Goal: Information Seeking & Learning: Compare options

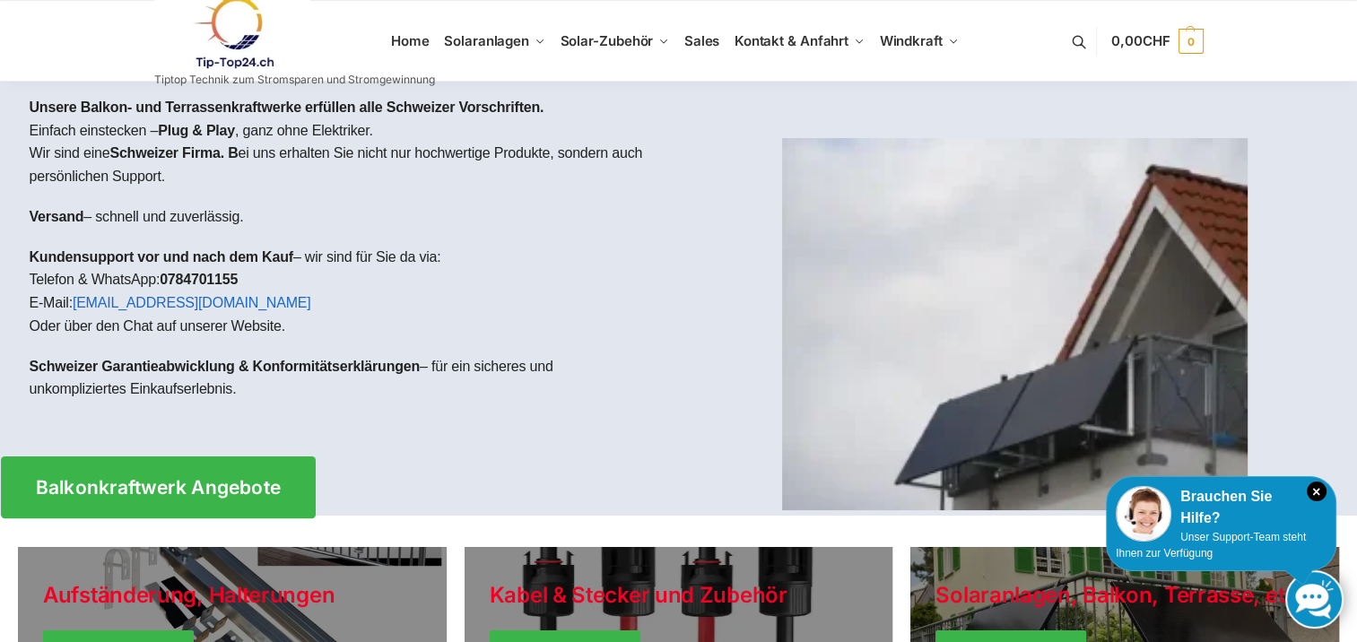
click at [140, 489] on span "Balkonkraftwerk Angebote" at bounding box center [158, 487] width 246 height 19
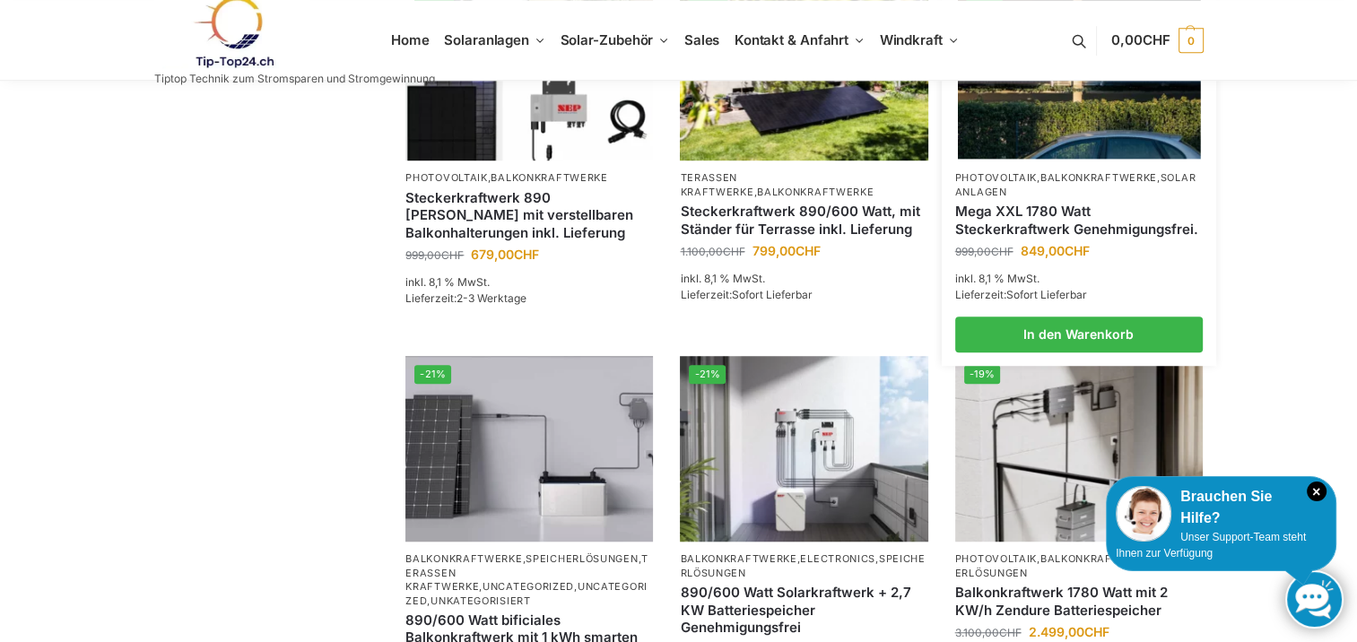
scroll to position [1254, 0]
click at [1013, 198] on p "Photovoltaik , Balkonkraftwerke , Solaranlagen" at bounding box center [1079, 184] width 248 height 28
click at [1013, 139] on img at bounding box center [1078, 67] width 243 height 182
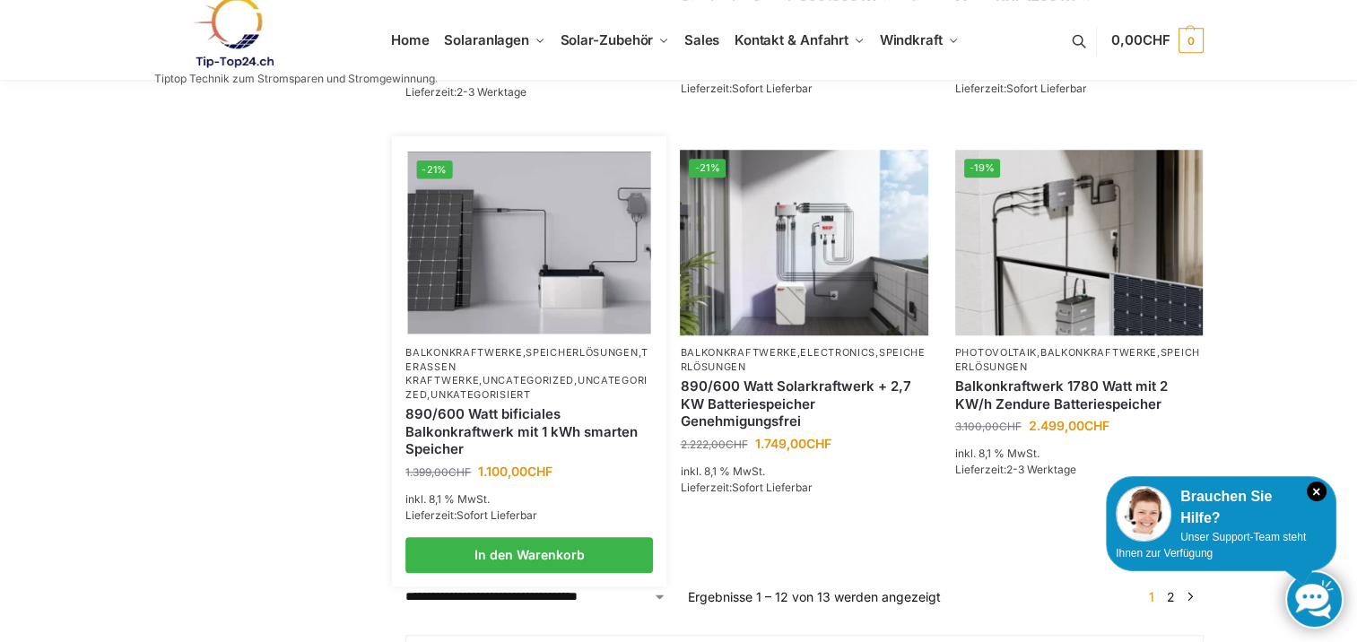
scroll to position [1521, 0]
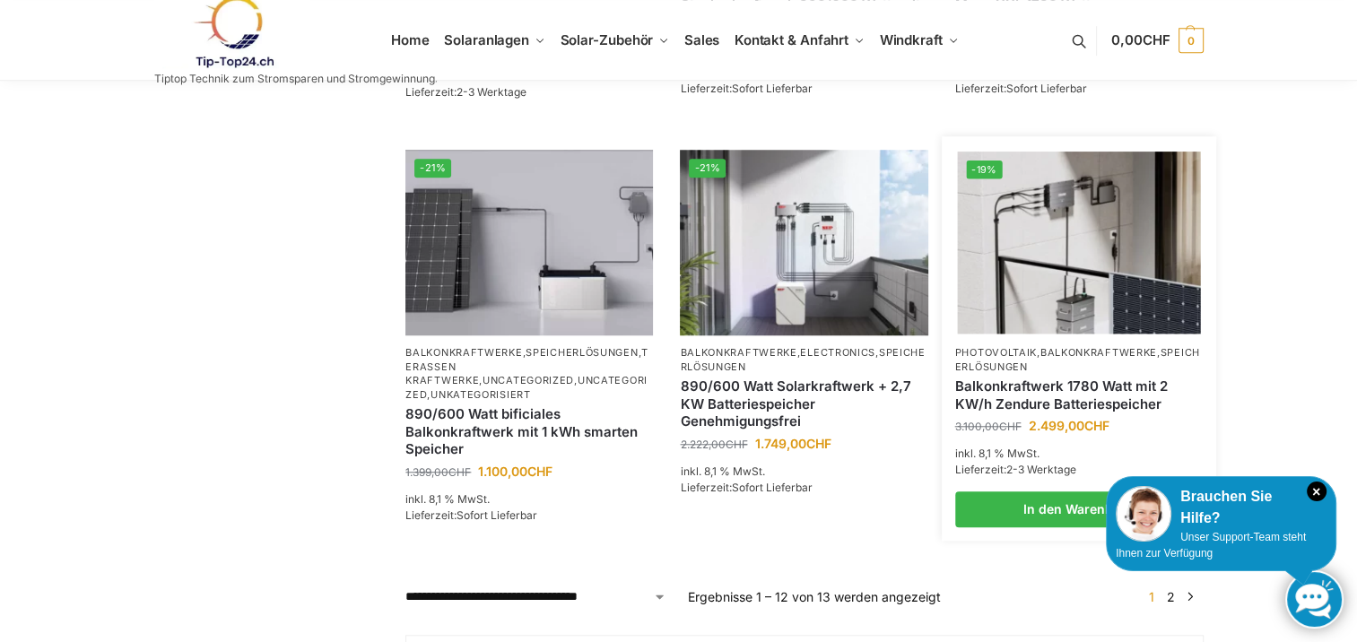
click at [1044, 257] on img at bounding box center [1078, 243] width 243 height 182
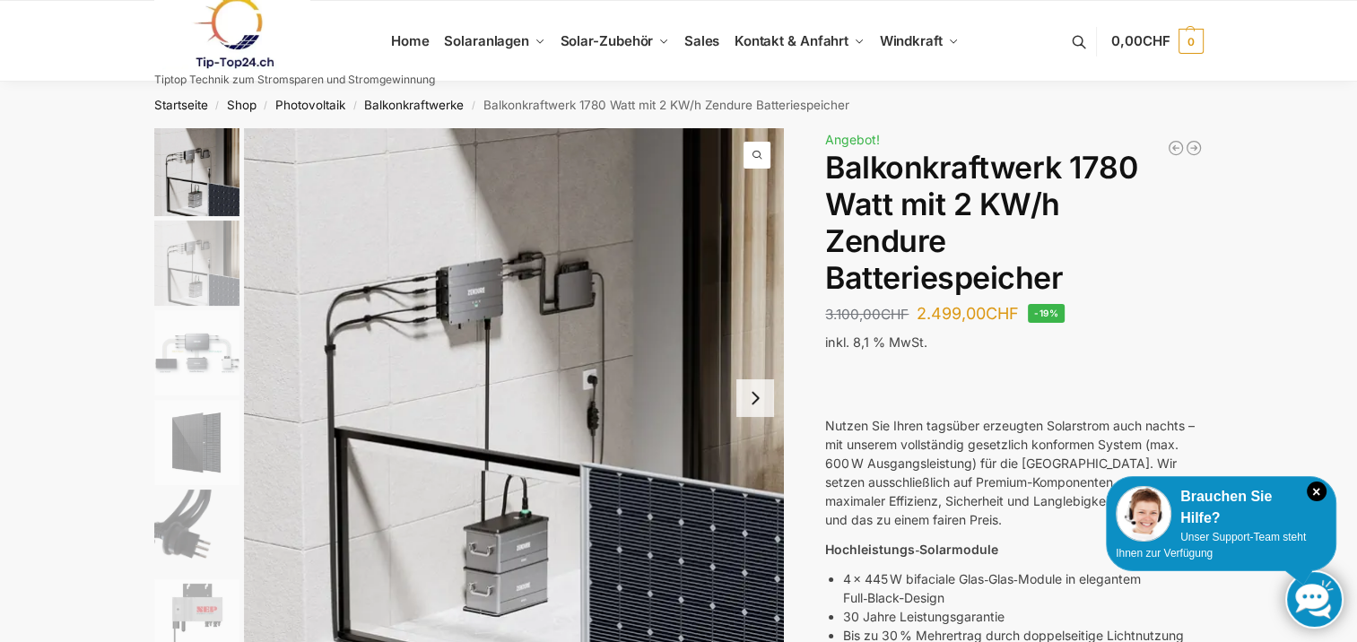
click at [762, 405] on button "Next slide" at bounding box center [755, 398] width 38 height 38
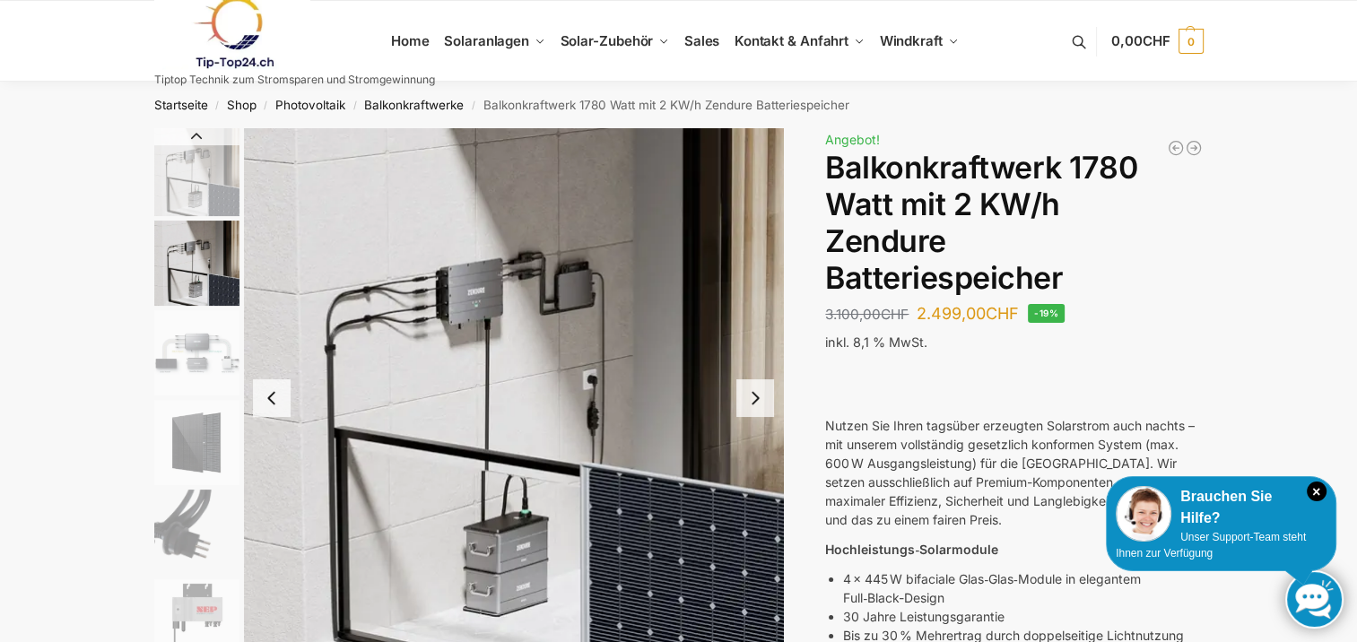
click at [755, 404] on button "Next slide" at bounding box center [755, 398] width 38 height 38
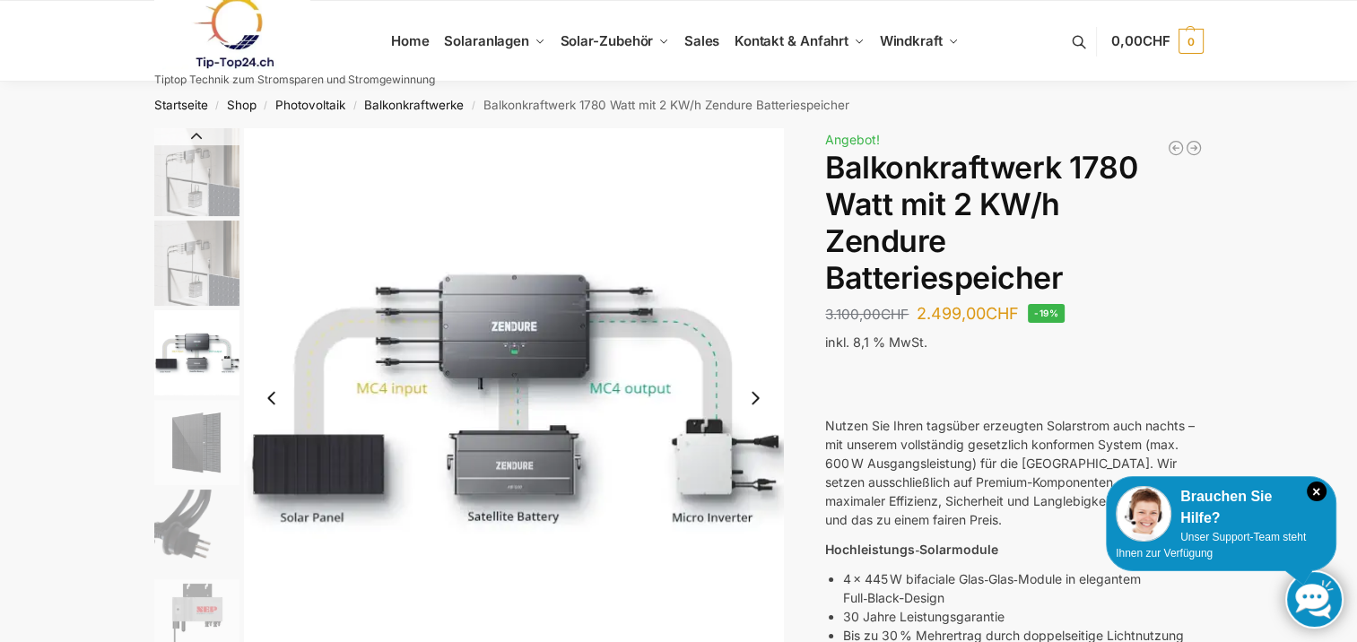
click at [753, 402] on button "Next slide" at bounding box center [755, 398] width 38 height 38
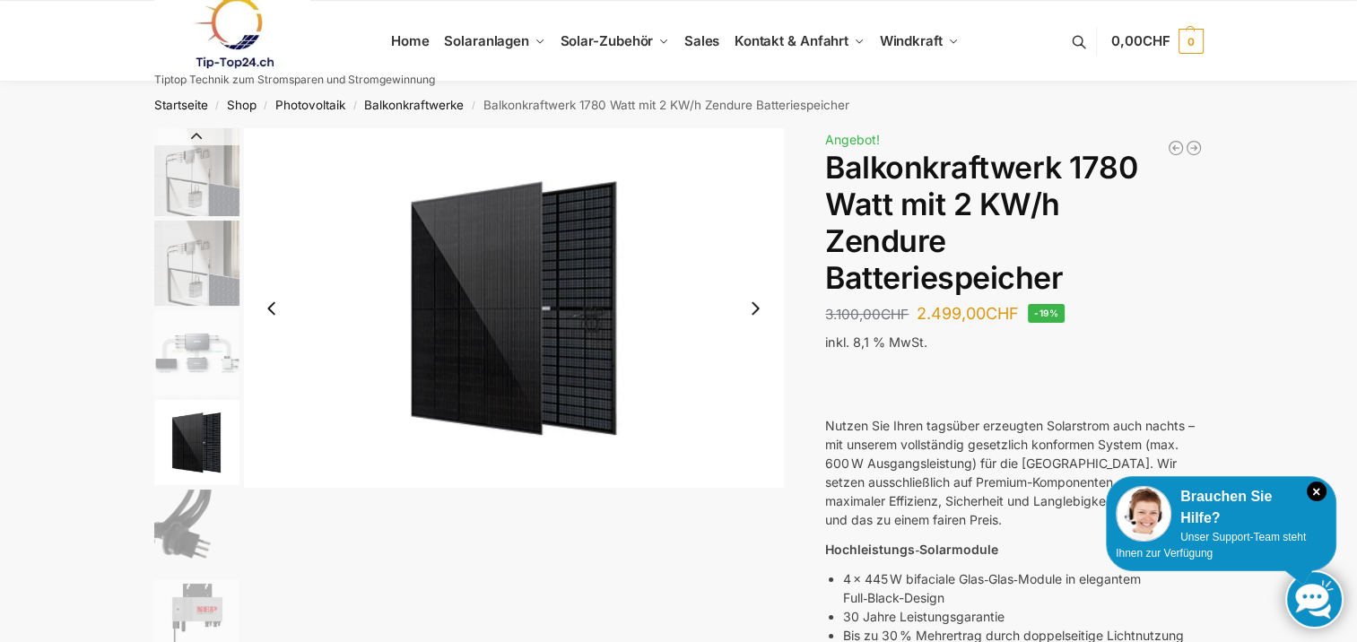
click at [755, 310] on button "Next slide" at bounding box center [755, 309] width 38 height 38
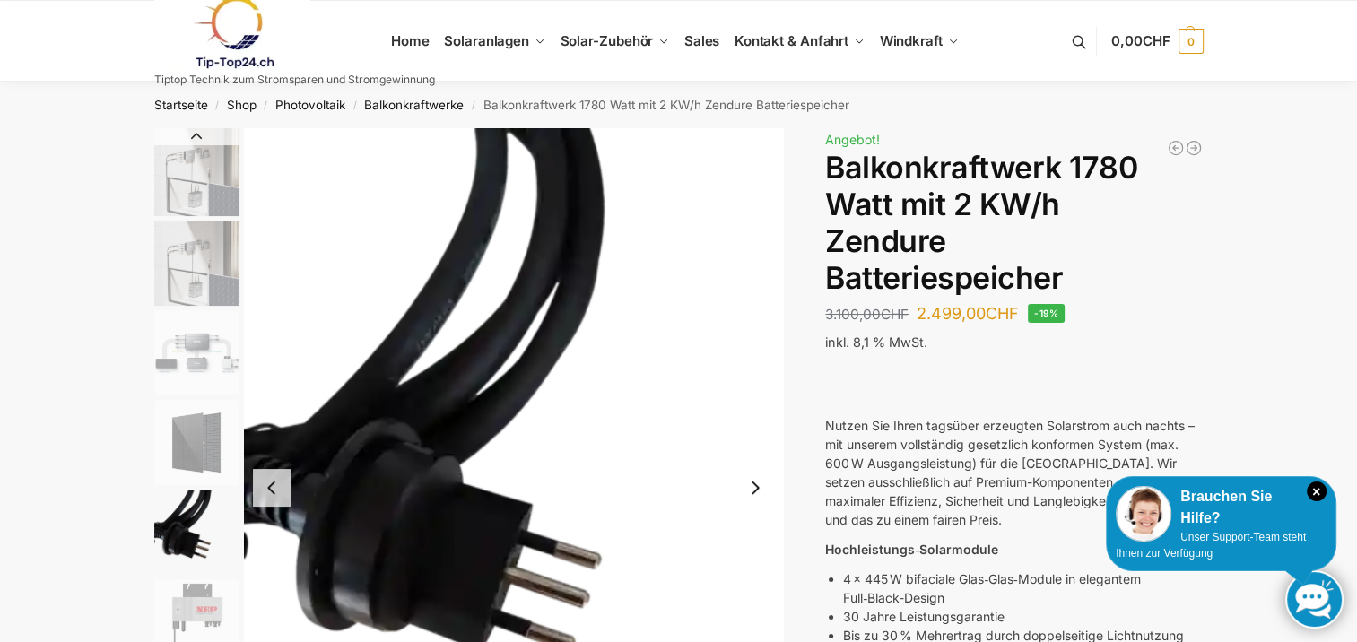
click at [753, 492] on button "Next slide" at bounding box center [755, 488] width 38 height 38
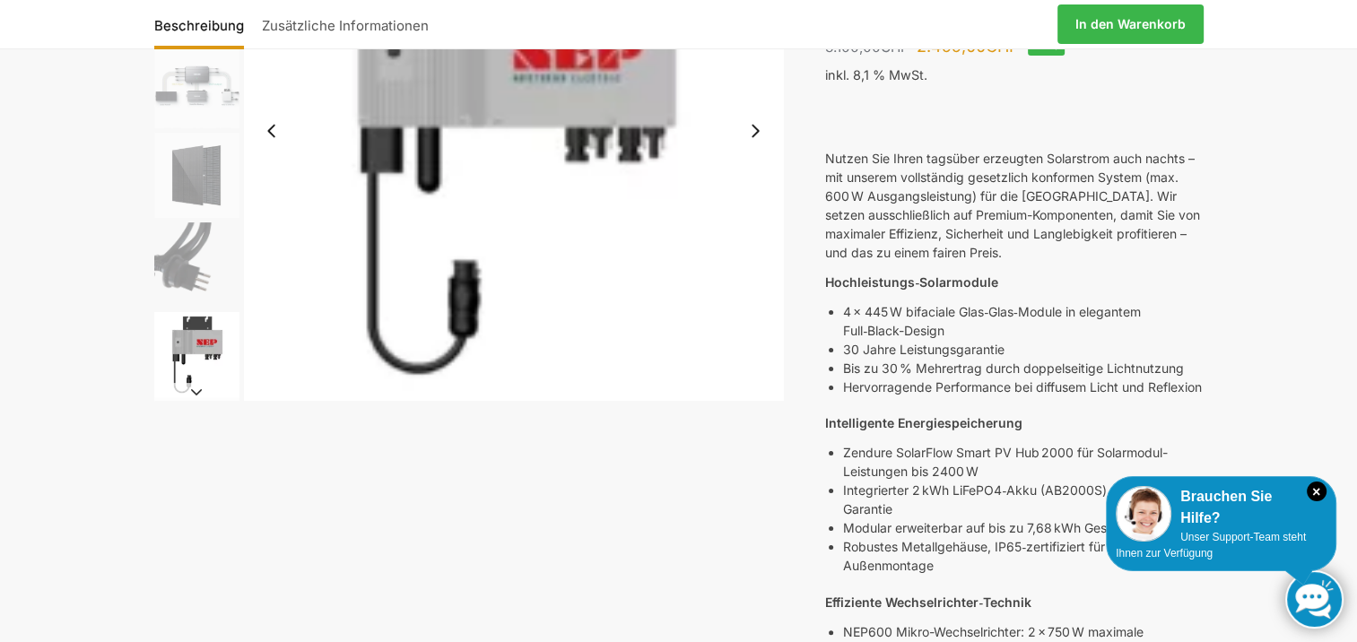
scroll to position [268, 0]
click at [752, 126] on button "Next slide" at bounding box center [755, 130] width 38 height 38
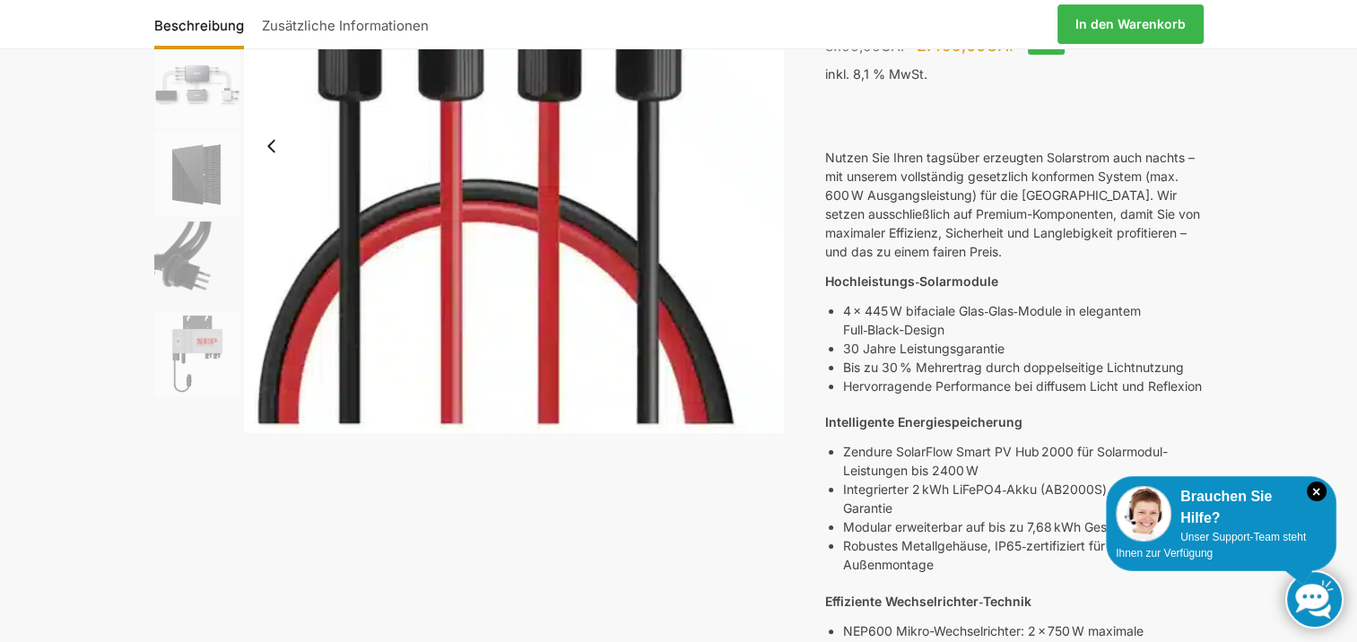
click at [275, 153] on button "Previous slide" at bounding box center [272, 146] width 38 height 38
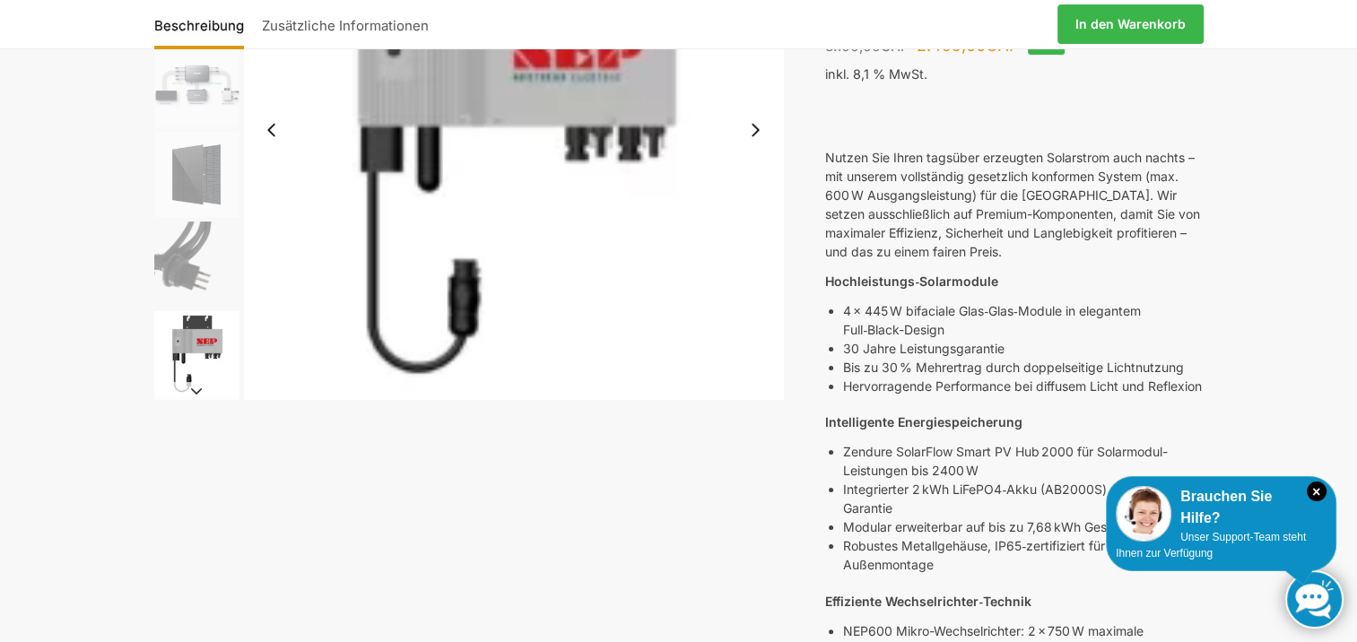
click at [275, 153] on div at bounding box center [514, 130] width 540 height 540
click at [274, 108] on img "6 / 7" at bounding box center [514, 130] width 540 height 540
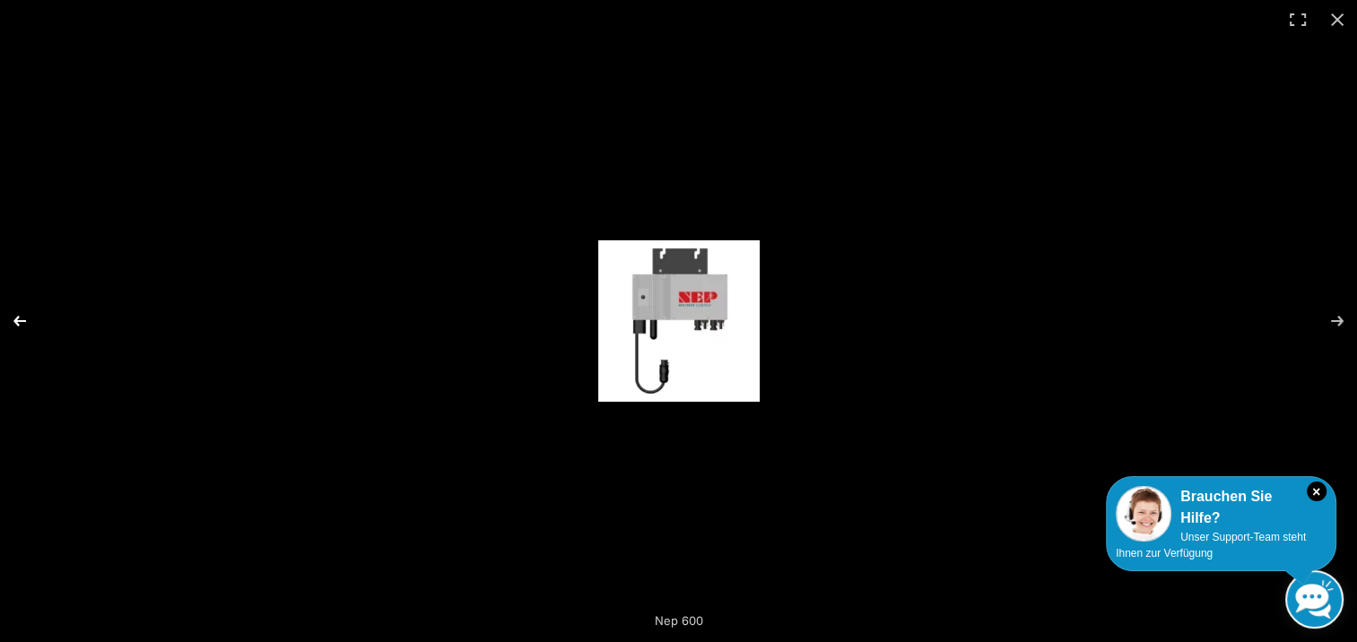
click at [14, 315] on button "Previous (arrow left)" at bounding box center [31, 321] width 63 height 90
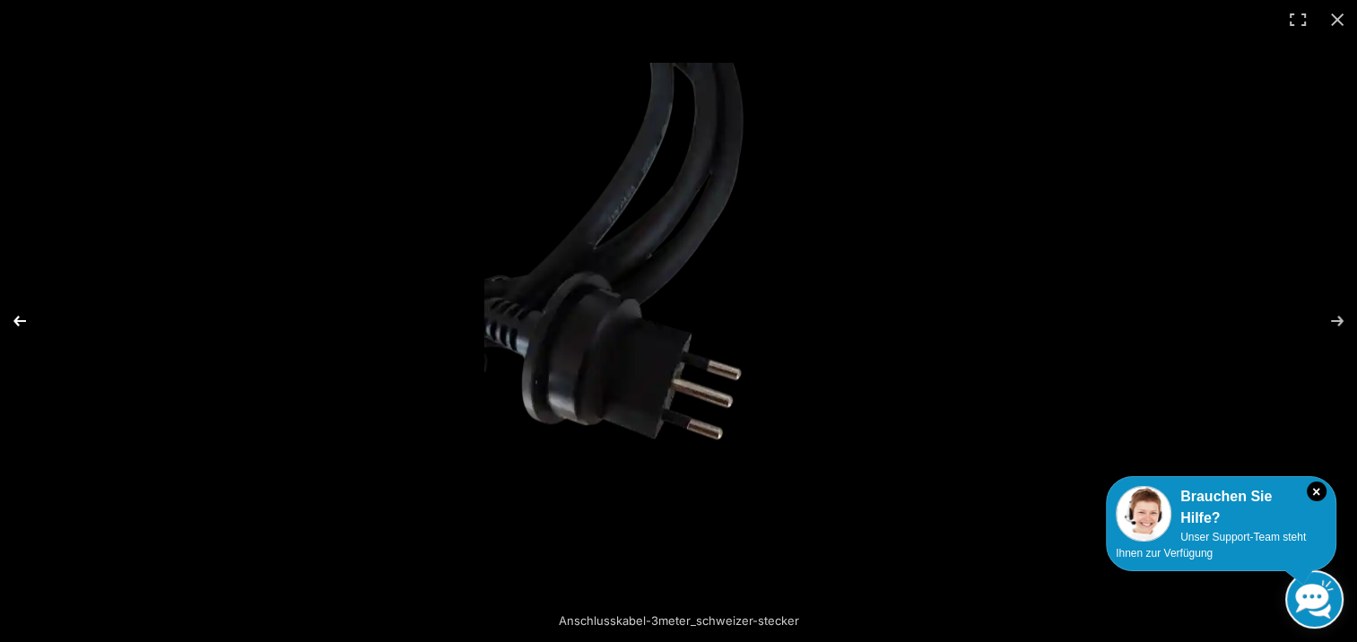
click at [14, 315] on button "Previous (arrow left)" at bounding box center [31, 321] width 63 height 90
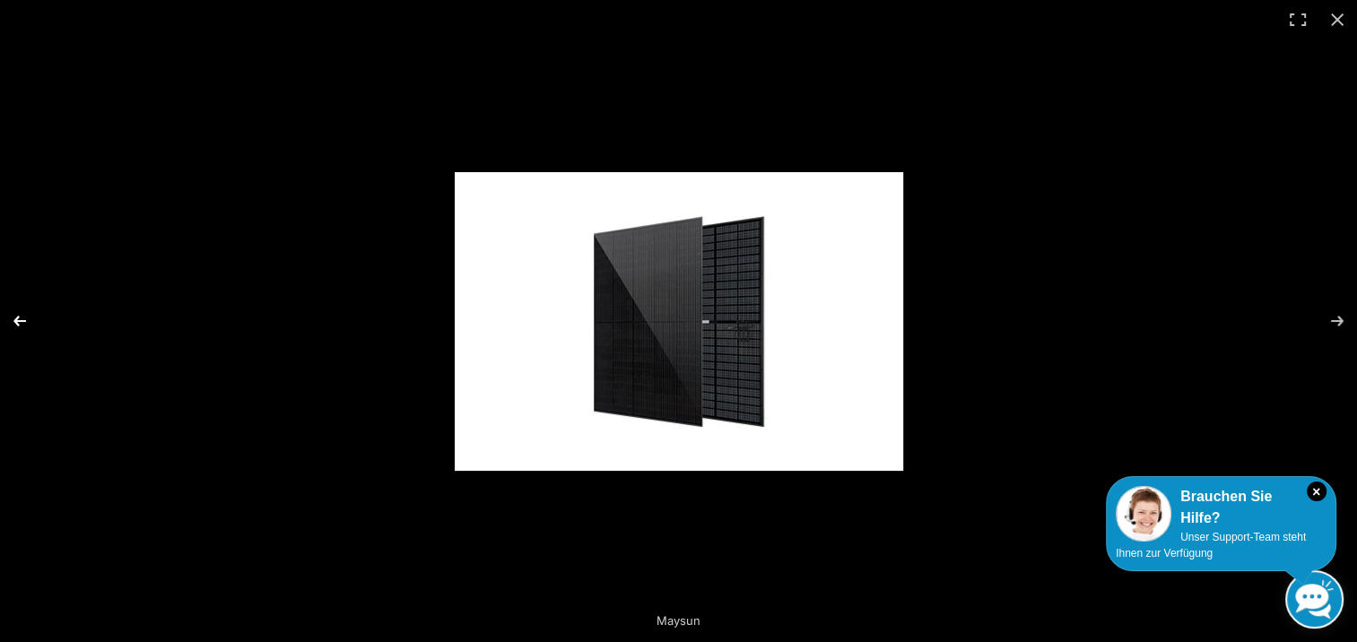
click at [14, 315] on button "Previous (arrow left)" at bounding box center [31, 321] width 63 height 90
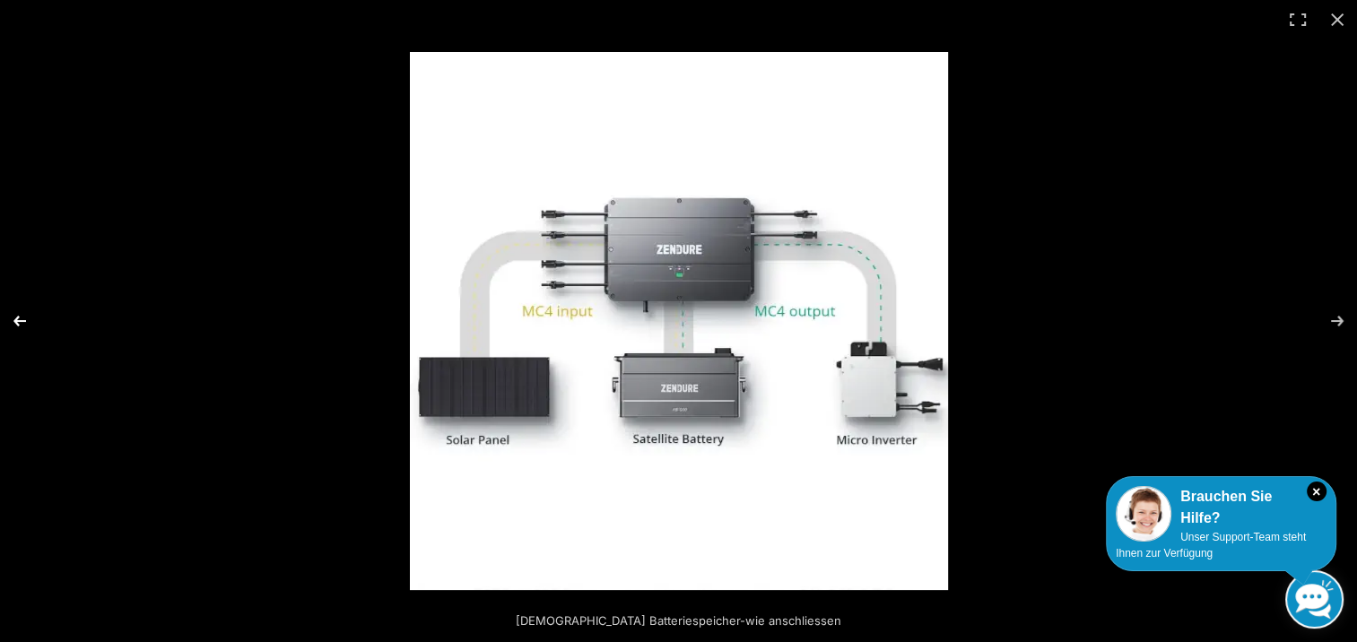
click at [14, 315] on button "Previous (arrow left)" at bounding box center [31, 321] width 63 height 90
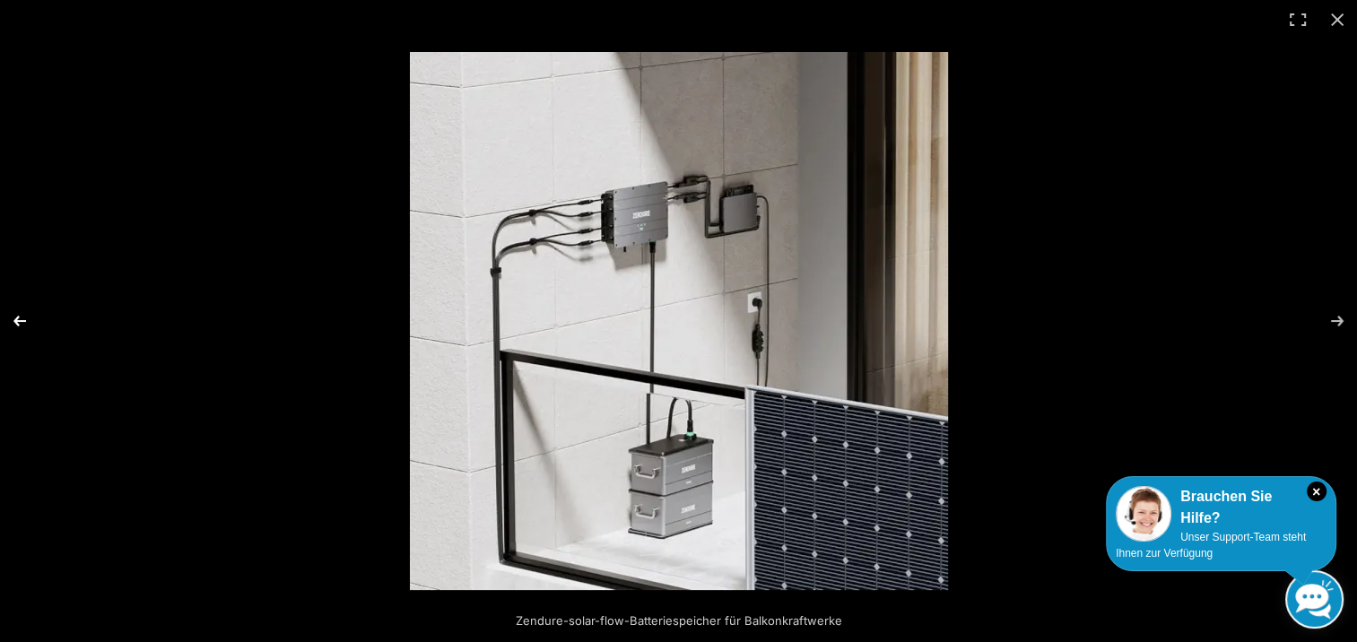
click at [14, 315] on button "Previous (arrow left)" at bounding box center [31, 321] width 63 height 90
click at [21, 323] on button "Previous (arrow left)" at bounding box center [31, 321] width 63 height 90
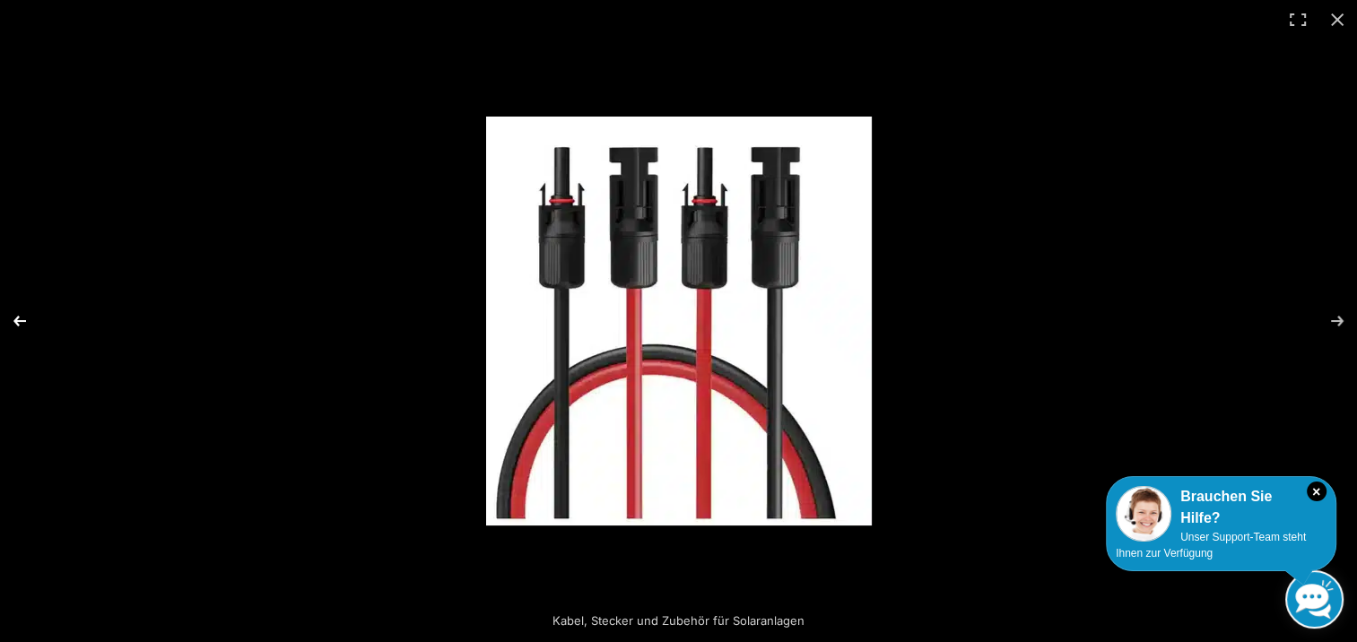
click at [25, 325] on button "Previous (arrow left)" at bounding box center [31, 321] width 63 height 90
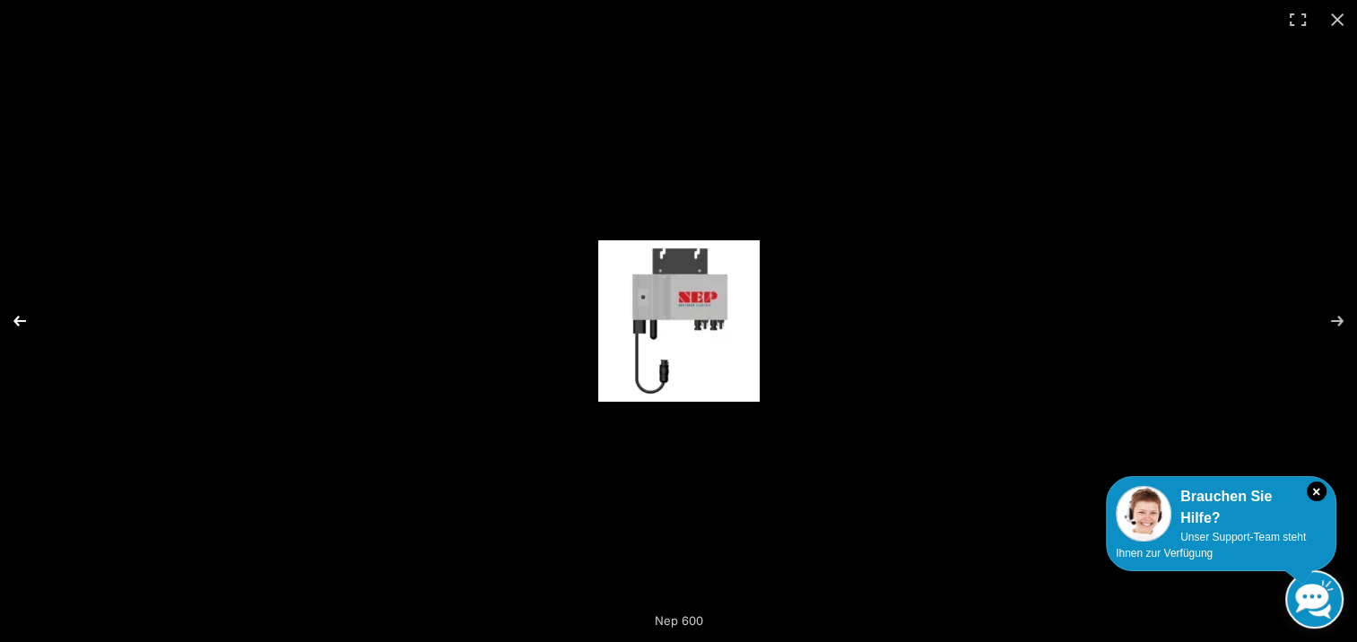
click at [25, 325] on button "Previous (arrow left)" at bounding box center [31, 321] width 63 height 90
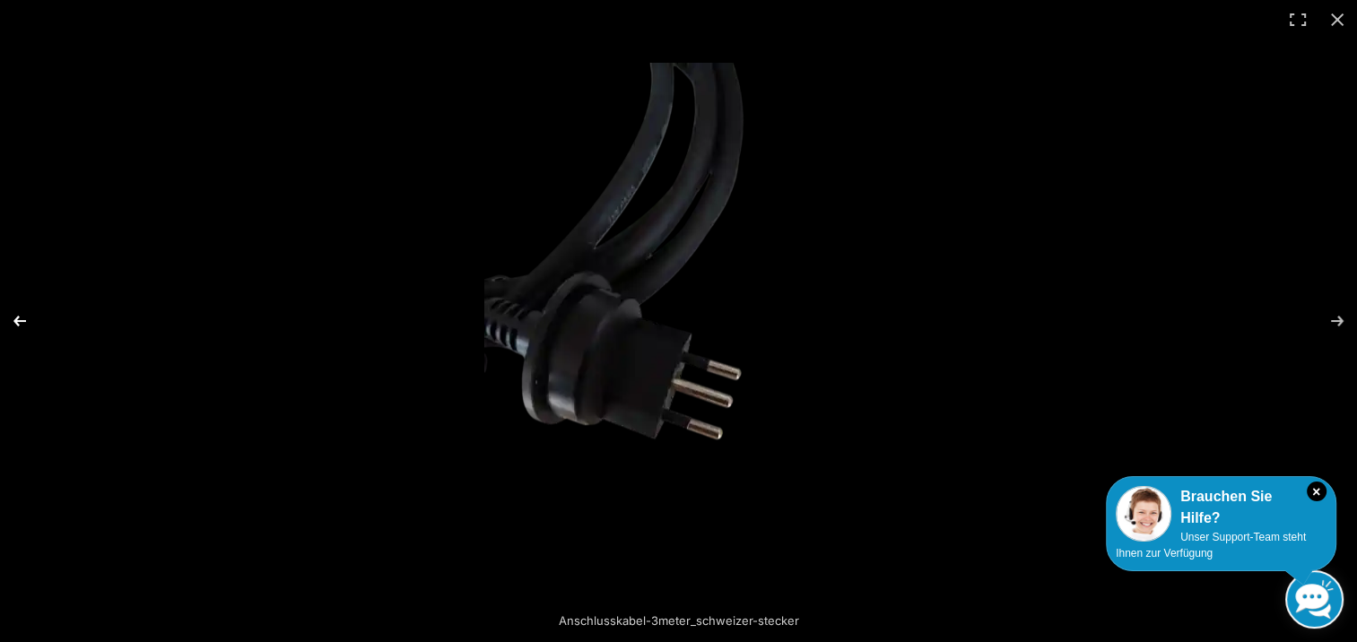
click at [25, 325] on button "Previous (arrow left)" at bounding box center [31, 321] width 63 height 90
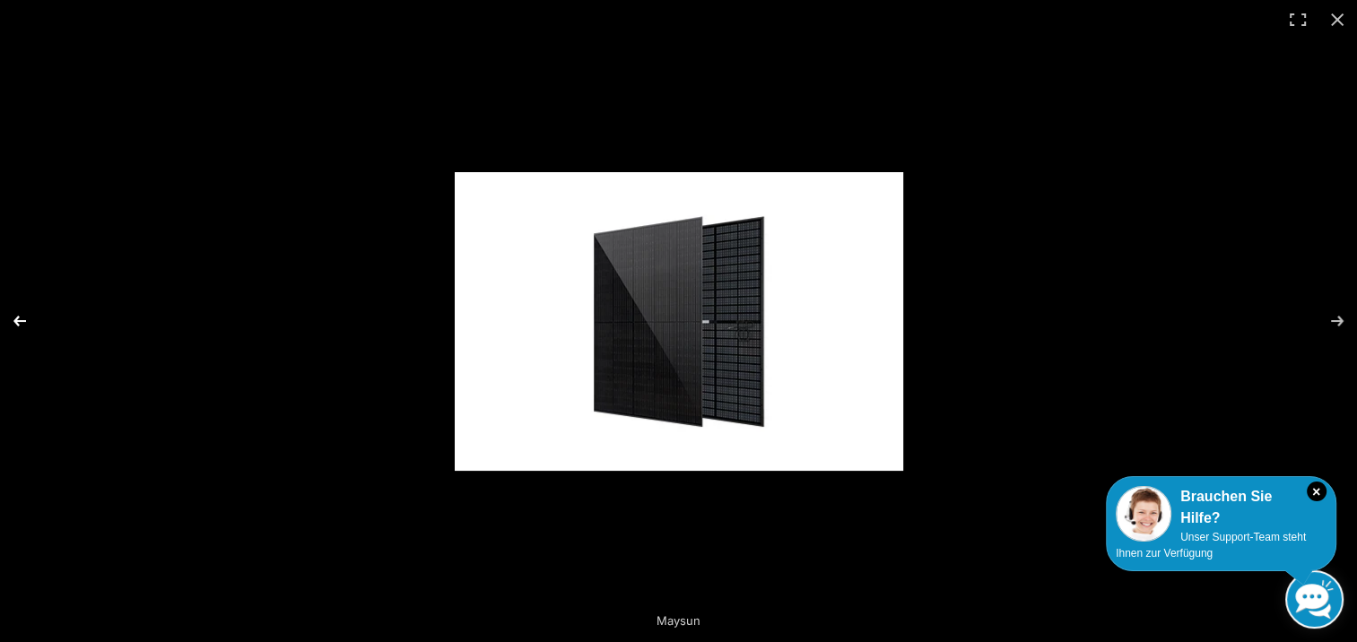
click at [25, 325] on button "Previous (arrow left)" at bounding box center [31, 321] width 63 height 90
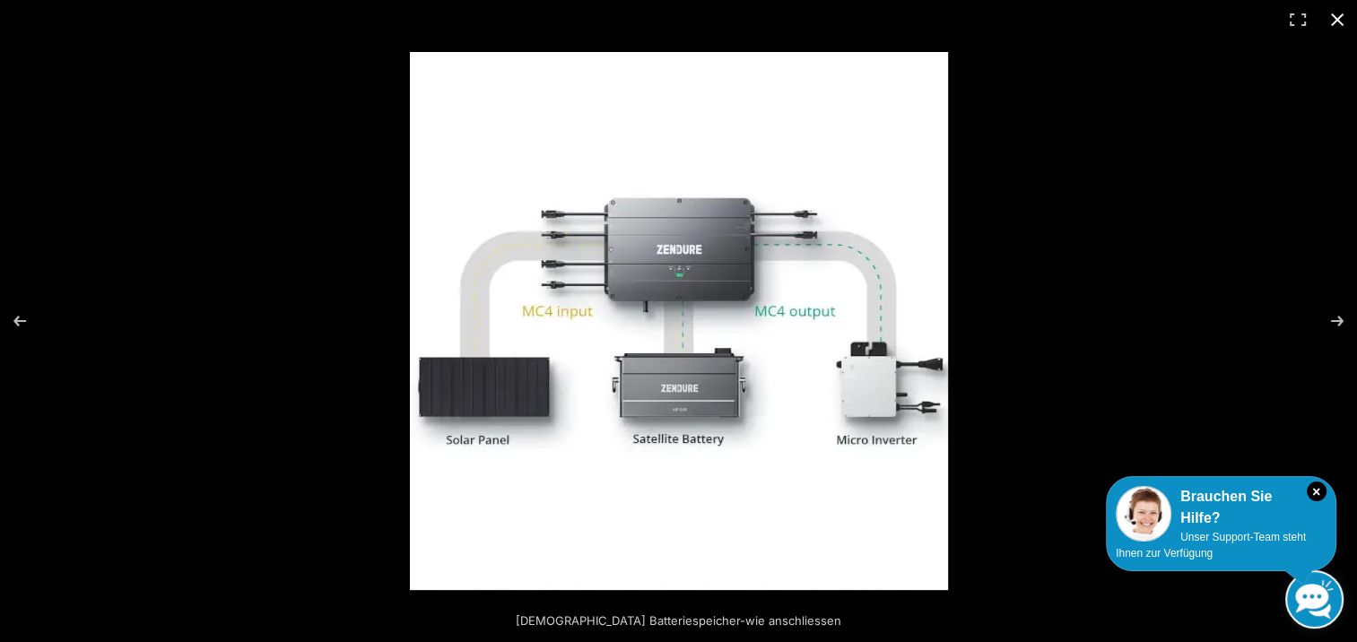
click at [266, 56] on div at bounding box center [678, 321] width 1357 height 642
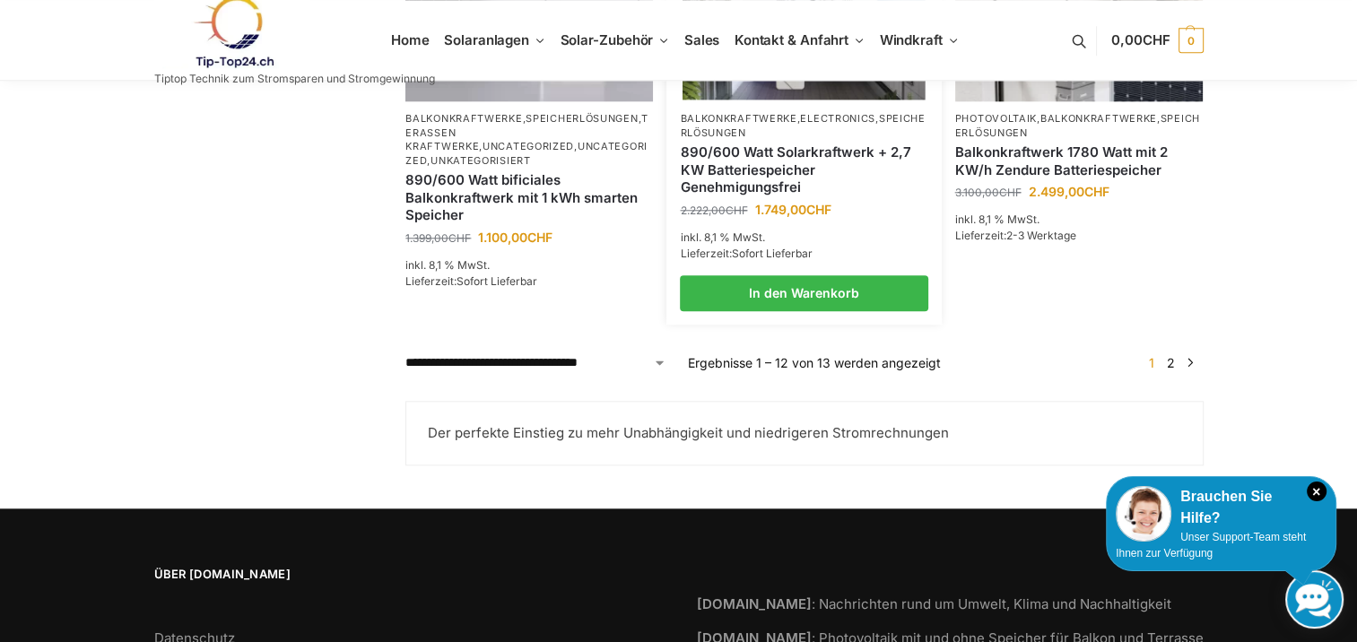
scroll to position [1968, 0]
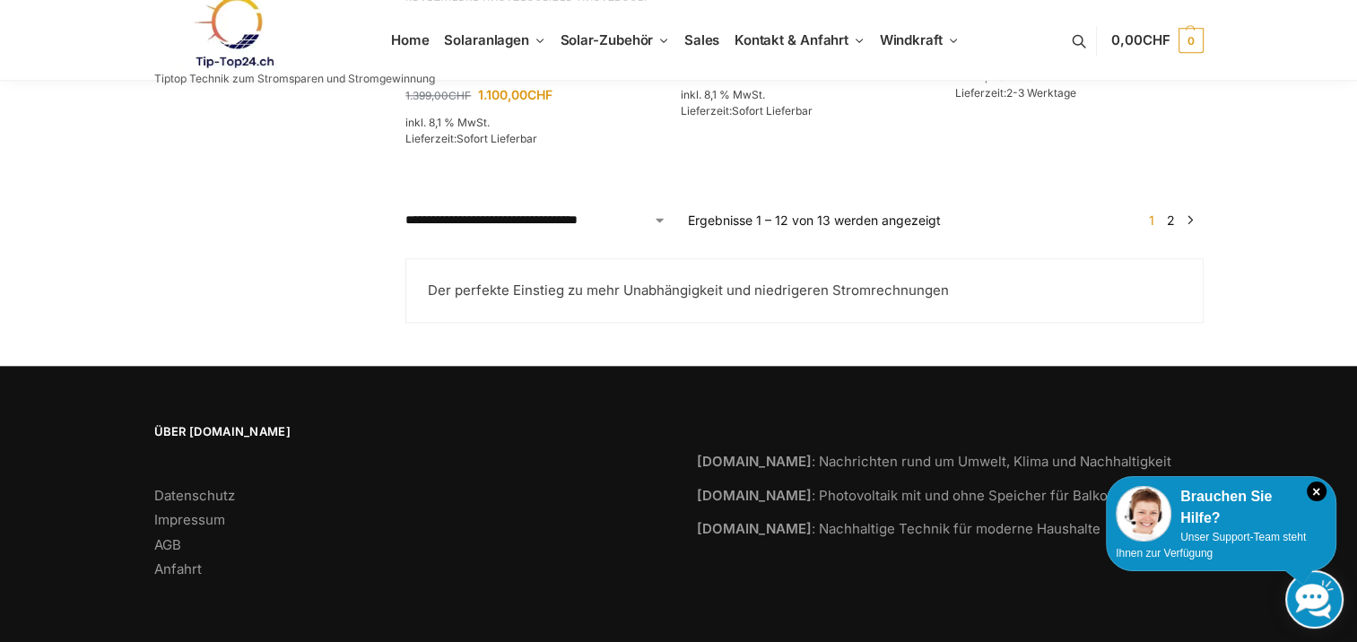
click at [1171, 222] on link "2" at bounding box center [1170, 220] width 17 height 15
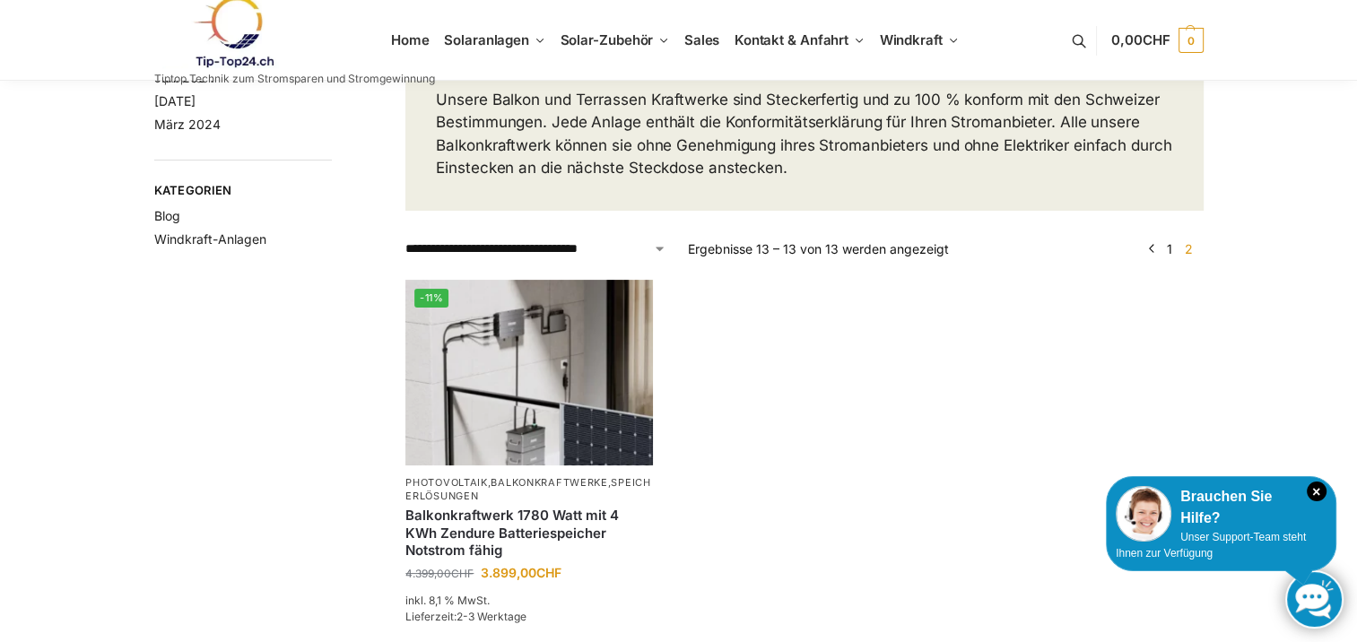
scroll to position [179, 0]
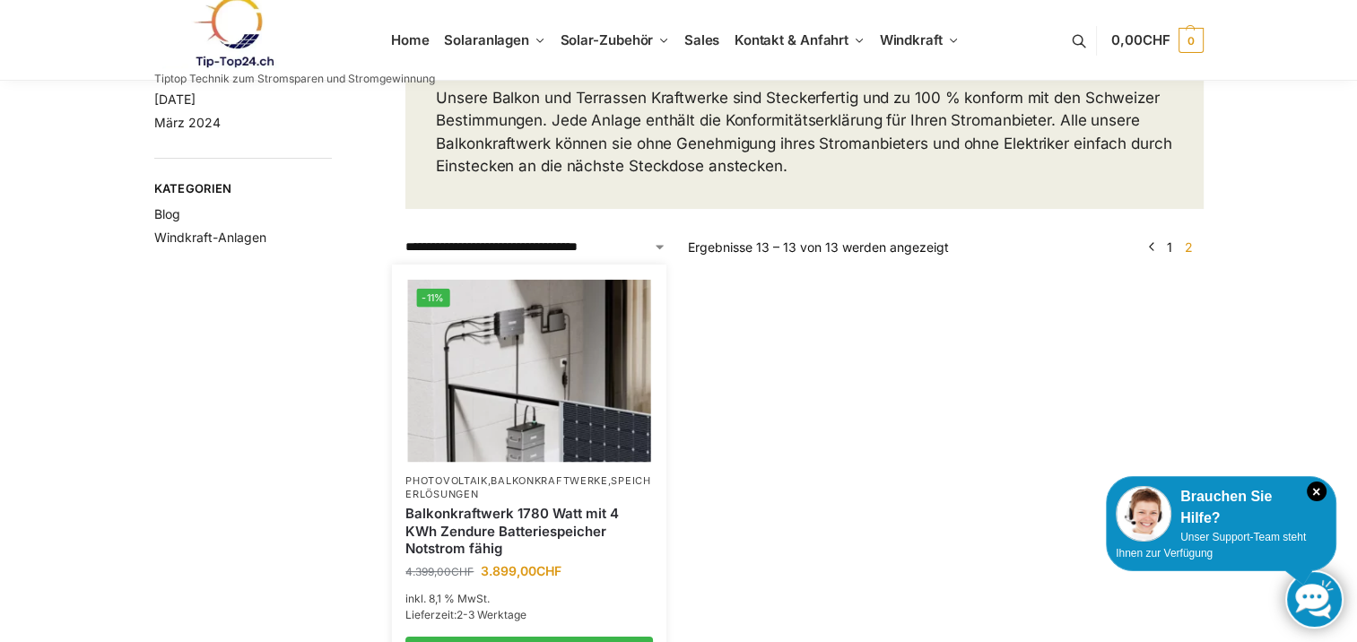
click at [496, 533] on link "Balkonkraftwerk 1780 Watt mit 4 KWh Zendure Batteriespeicher Notstrom fähig" at bounding box center [529, 531] width 248 height 53
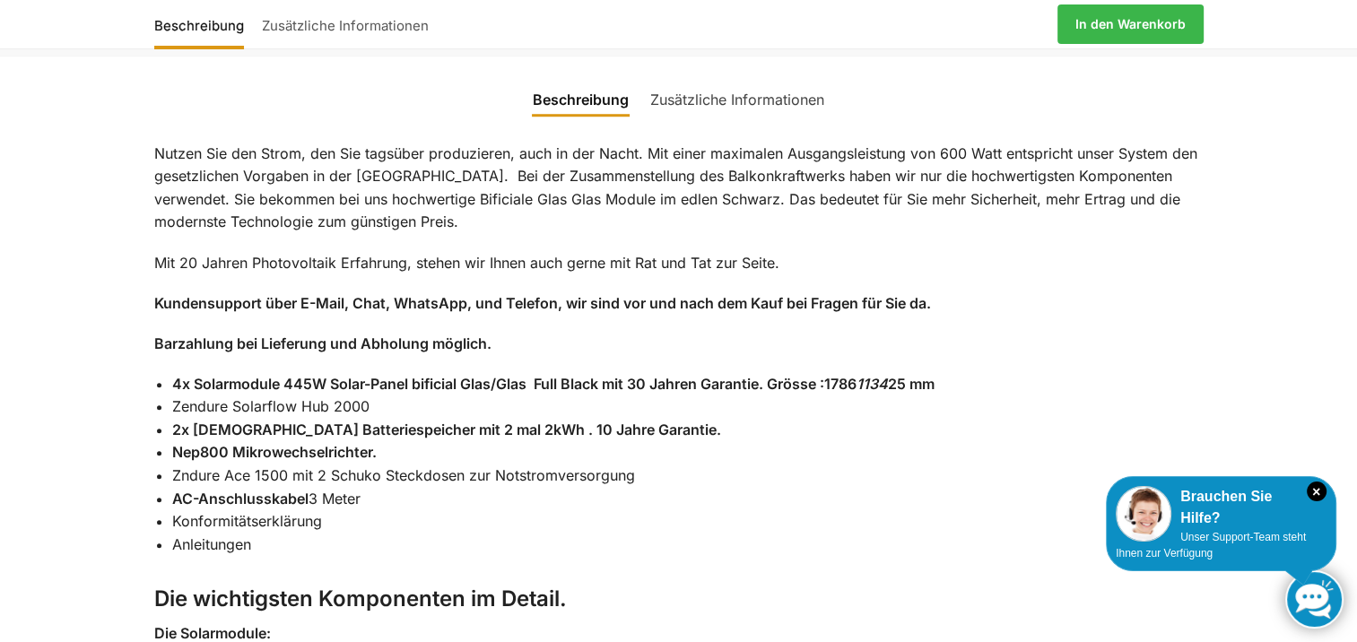
scroll to position [1343, 0]
drag, startPoint x: 484, startPoint y: 370, endPoint x: 446, endPoint y: 377, distance: 39.1
click at [443, 422] on strong "2x Zendure Batteriespeicher mit 2 mal 2kWh . 10 Jahre Garantie." at bounding box center [446, 431] width 549 height 18
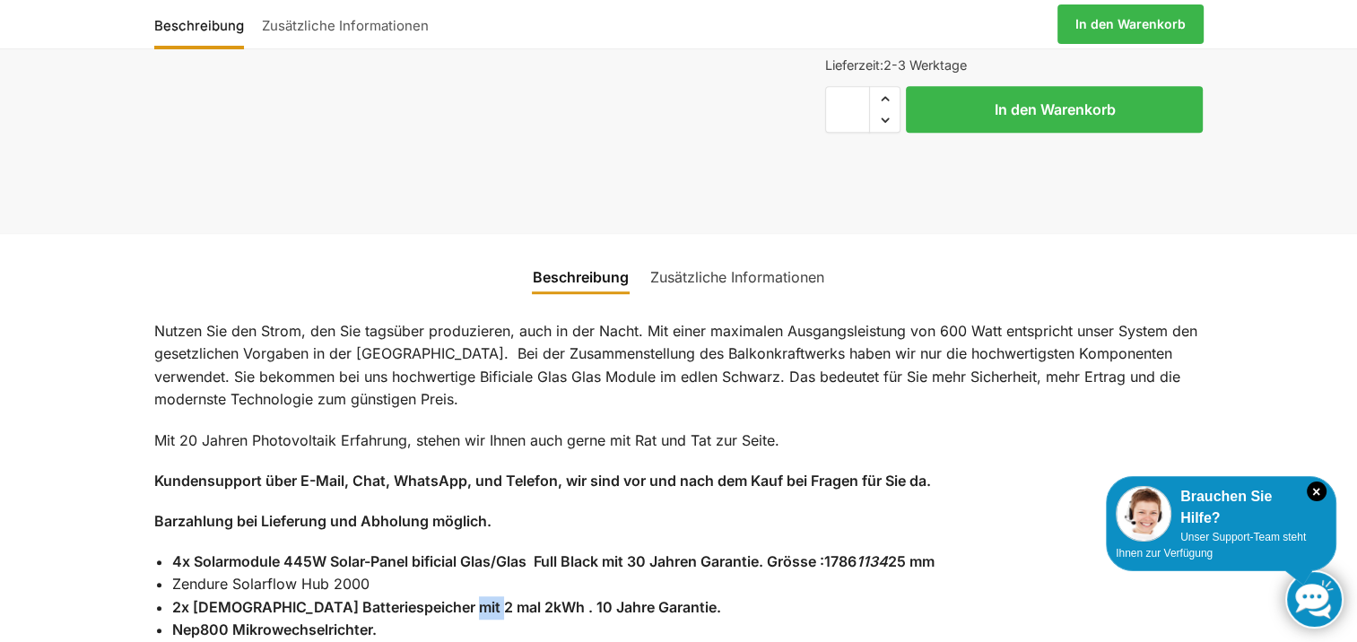
scroll to position [1164, 0]
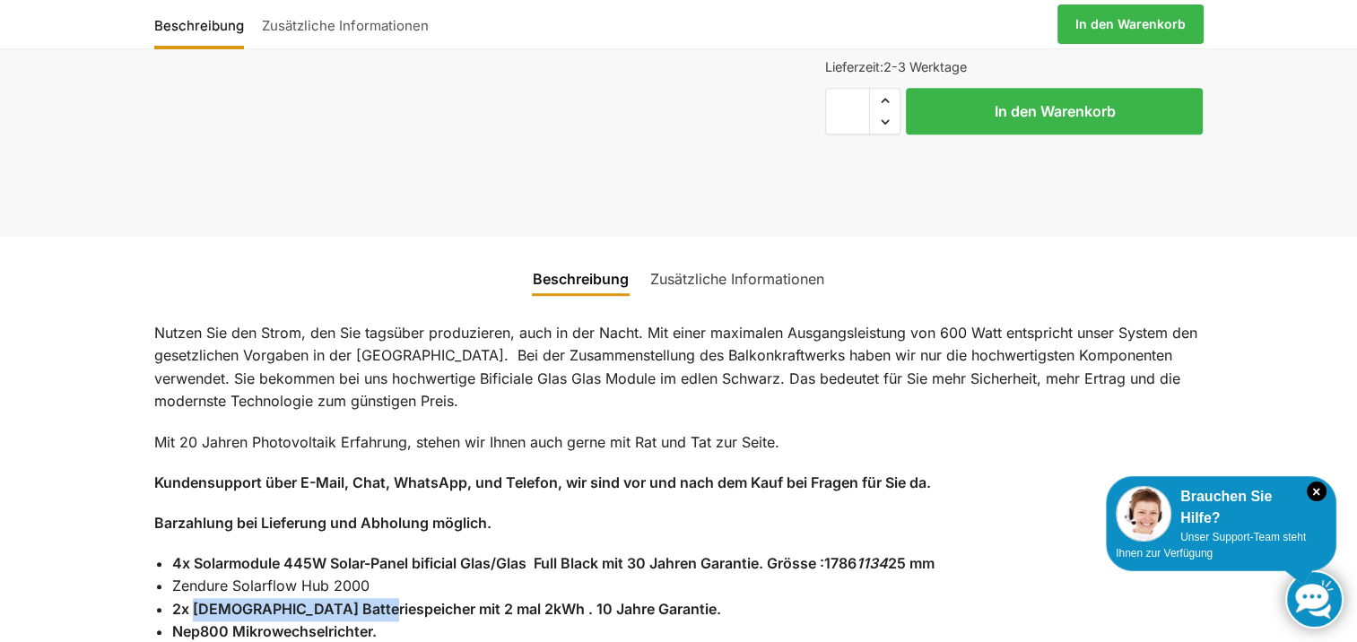
drag, startPoint x: 367, startPoint y: 548, endPoint x: 193, endPoint y: 545, distance: 174.0
click at [193, 600] on strong "2x Zendure Batteriespeicher mit 2 mal 2kWh . 10 Jahre Garantie." at bounding box center [446, 609] width 549 height 18
copy strong "Zendure Batteriespeicher"
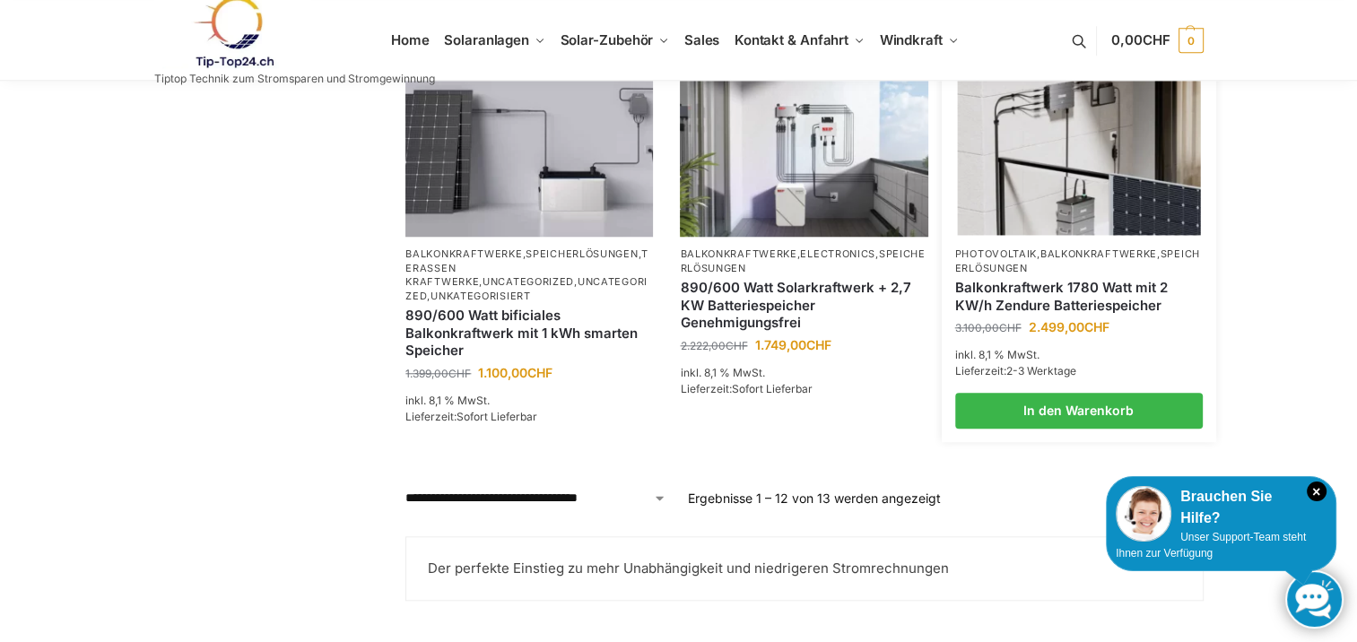
scroll to position [1622, 0]
